Goal: Information Seeking & Learning: Learn about a topic

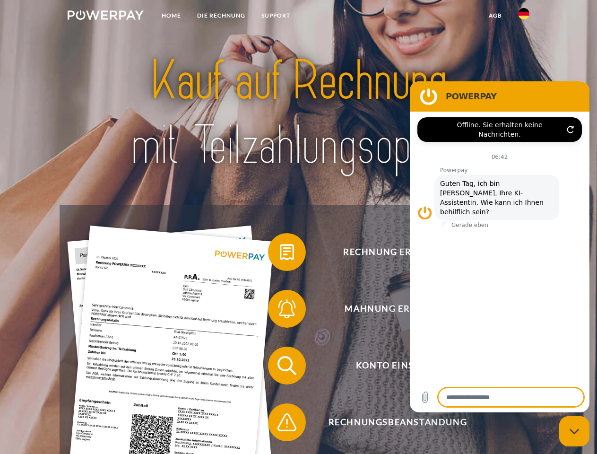
click at [105, 17] on img at bounding box center [106, 14] width 76 height 9
click at [523, 17] on img at bounding box center [523, 13] width 11 height 11
click at [495, 16] on link "agb" at bounding box center [494, 15] width 29 height 17
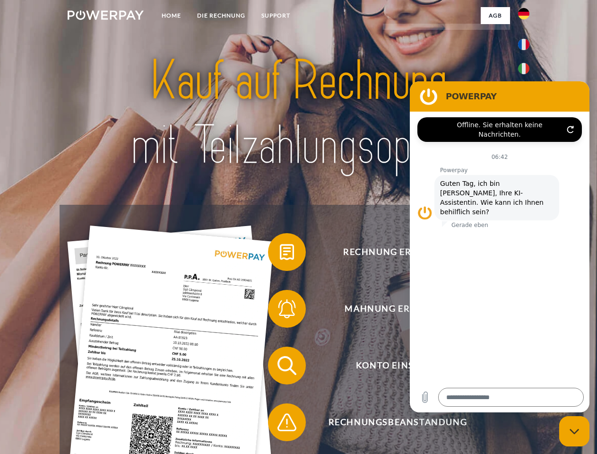
click at [280, 254] on span at bounding box center [272, 251] width 47 height 47
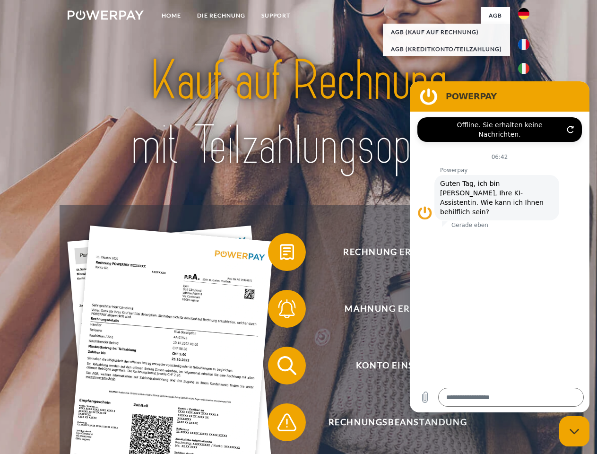
click at [280, 310] on div "Rechnung erhalten? Mahnung erhalten? Konto einsehen" at bounding box center [298, 394] width 477 height 378
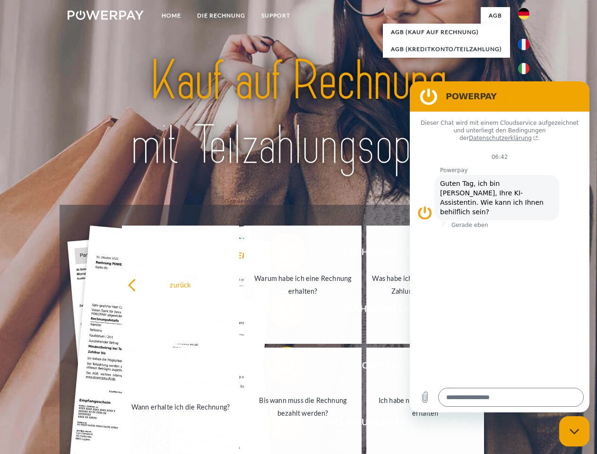
click at [280, 367] on link "Bis wann muss die Rechnung bezahlt werden?" at bounding box center [303, 406] width 118 height 118
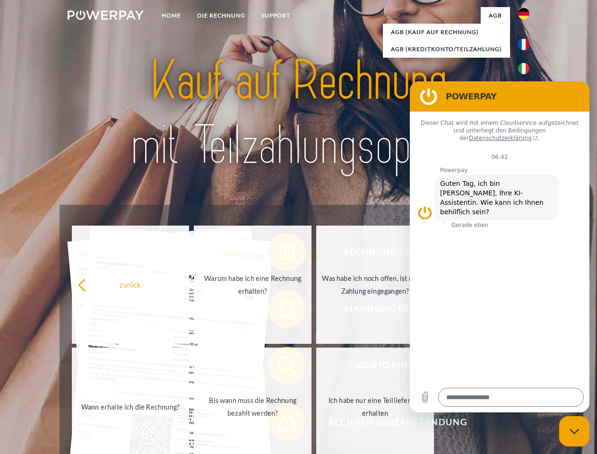
click at [280, 424] on div "Rechnung erhalten? Mahnung erhalten? Konto einsehen" at bounding box center [298, 394] width 477 height 378
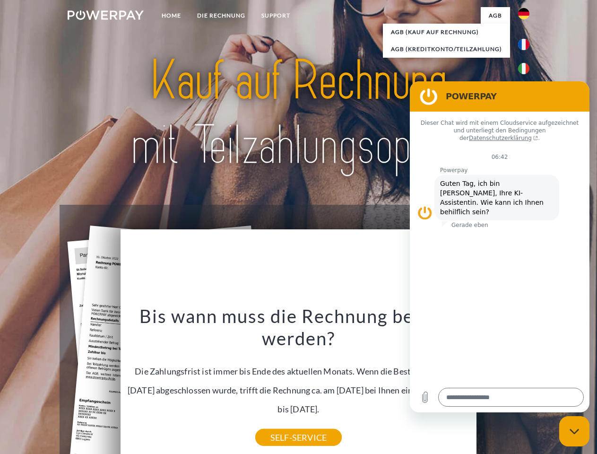
click at [574, 431] on icon "Messaging-Fenster schließen" at bounding box center [574, 431] width 10 height 6
type textarea "*"
